Goal: Task Accomplishment & Management: Manage account settings

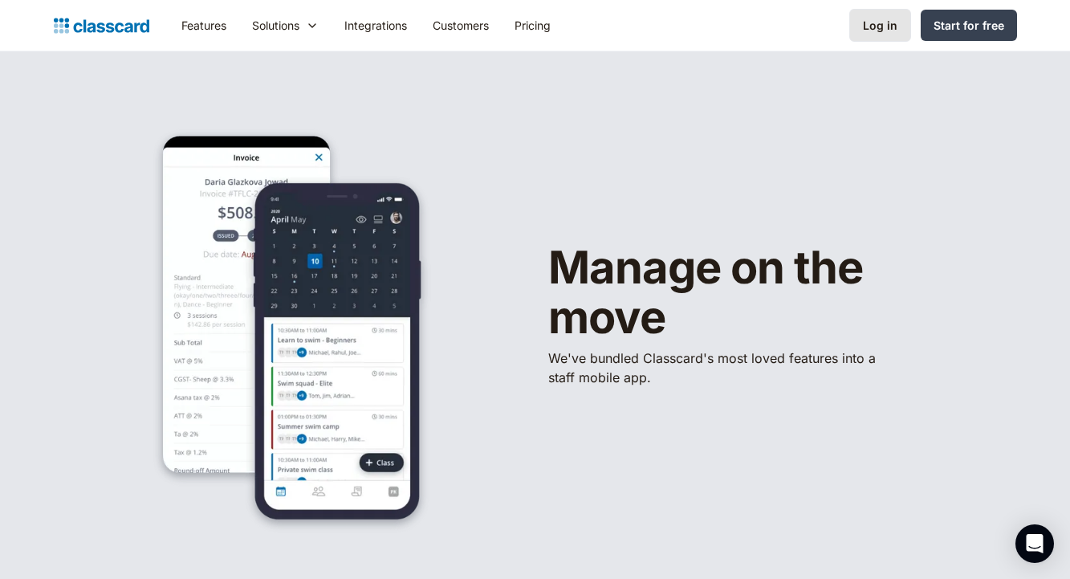
click at [905, 26] on link "Log in" at bounding box center [880, 25] width 62 height 33
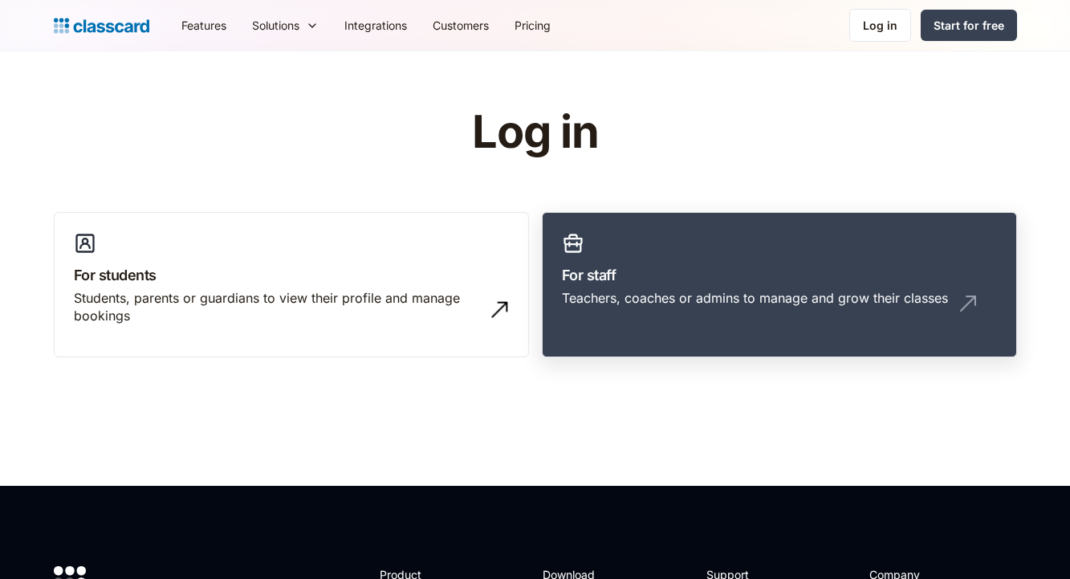
click at [677, 278] on h3 "For staff" at bounding box center [779, 275] width 435 height 22
